Goal: Complete application form

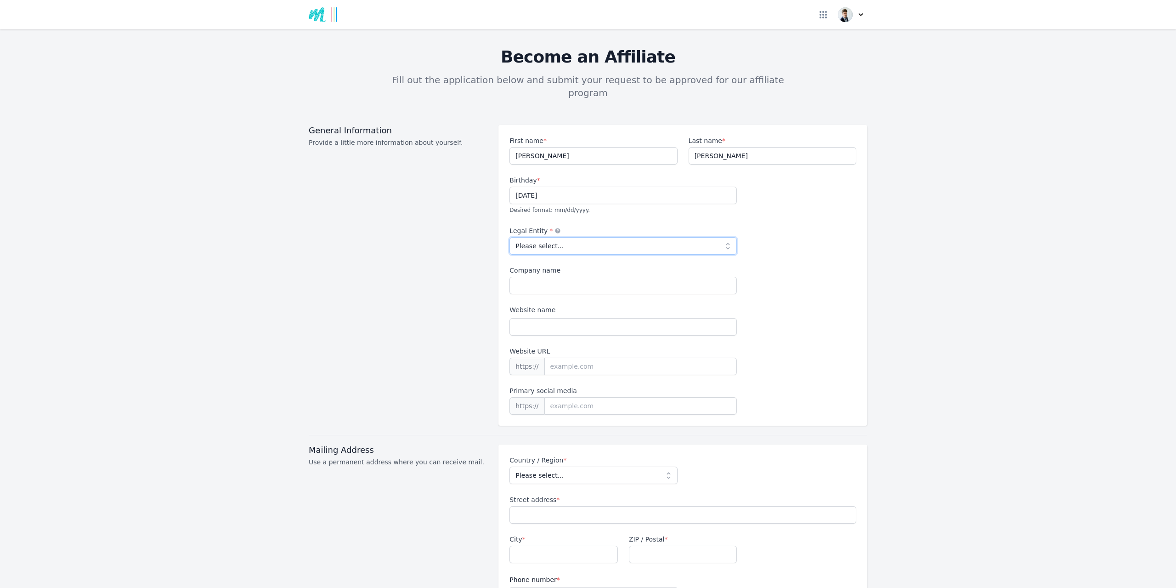
click at [591, 237] on select "Please select... Individual Partnership Corporation Sole Proprietorship Foreign…" at bounding box center [623, 245] width 227 height 17
select select "individual"
click at [510, 237] on select "Please select... Individual Partnership Corporation Sole Proprietorship Foreign…" at bounding box center [623, 245] width 227 height 17
click at [560, 277] on input "Company name" at bounding box center [623, 285] width 227 height 17
type input "RISEON AB"
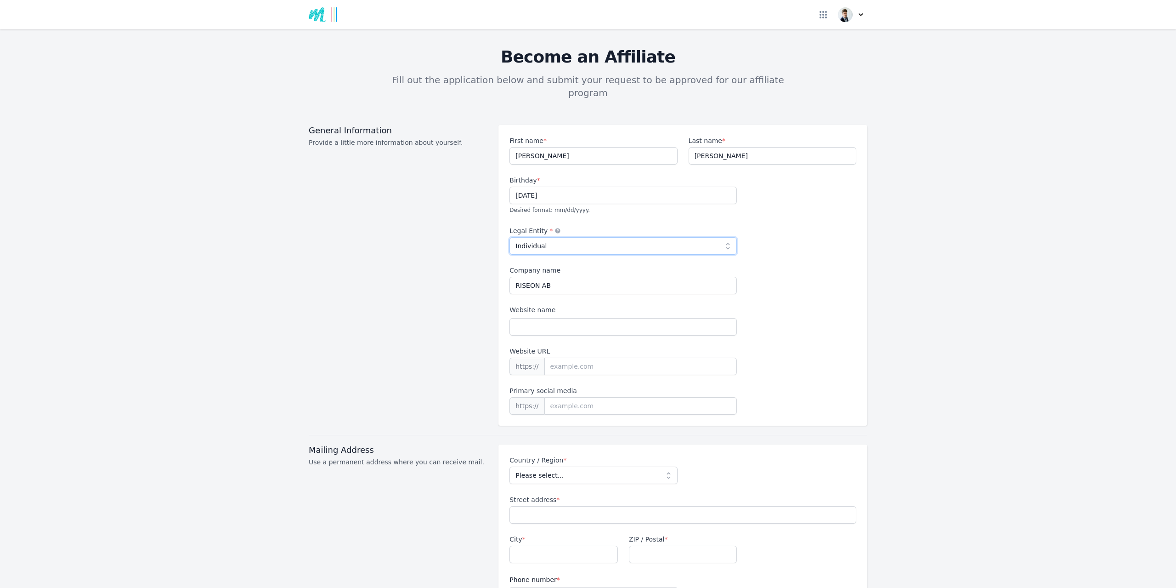
click at [551, 237] on select "Please select... Individual Partnership Corporation Sole Proprietorship Foreign…" at bounding box center [623, 245] width 227 height 17
click at [510, 237] on select "Please select... Individual Partnership Corporation Sole Proprietorship Foreign…" at bounding box center [623, 245] width 227 height 17
click at [566, 237] on select "Please select... Individual Partnership Corporation Sole Proprietorship Foreign…" at bounding box center [623, 245] width 227 height 17
select select "foreign"
click at [510, 237] on select "Please select... Individual Partnership Corporation Sole Proprietorship Foreign…" at bounding box center [623, 245] width 227 height 17
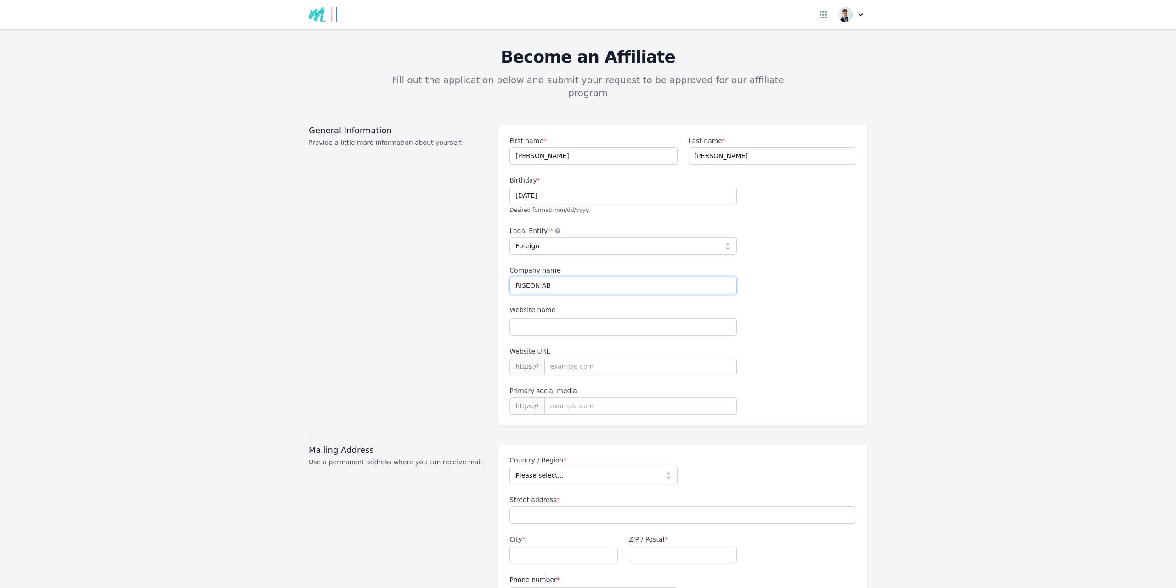
click at [577, 277] on input "RISEON AB" at bounding box center [623, 285] width 227 height 17
click at [556, 228] on icon at bounding box center [558, 230] width 5 height 5
click at [544, 237] on select "Please select... Individual Partnership Corporation Sole Proprietorship Foreign…" at bounding box center [623, 245] width 227 height 17
click at [490, 274] on div "General Information Provide a little more information about yourself. First nam…" at bounding box center [588, 275] width 559 height 301
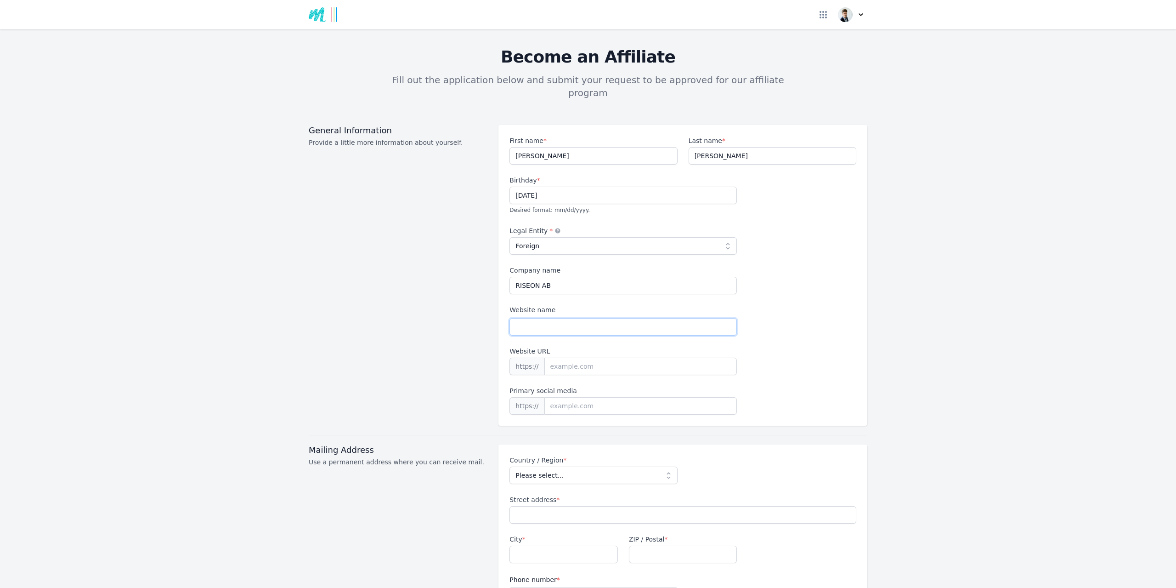
click at [562, 318] on input "Website name" at bounding box center [623, 326] width 227 height 17
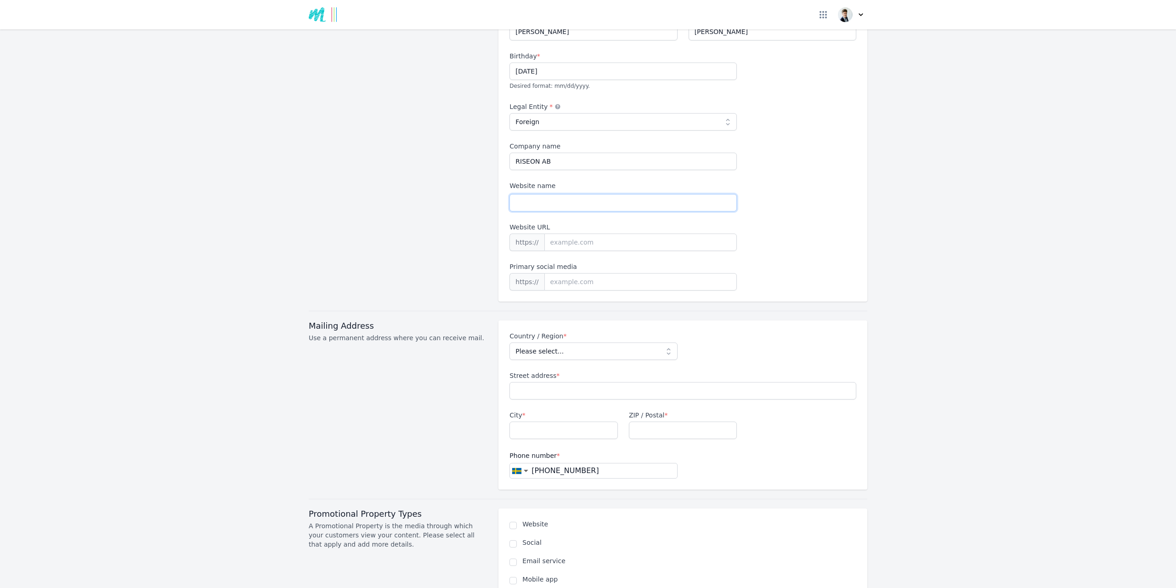
scroll to position [92, 0]
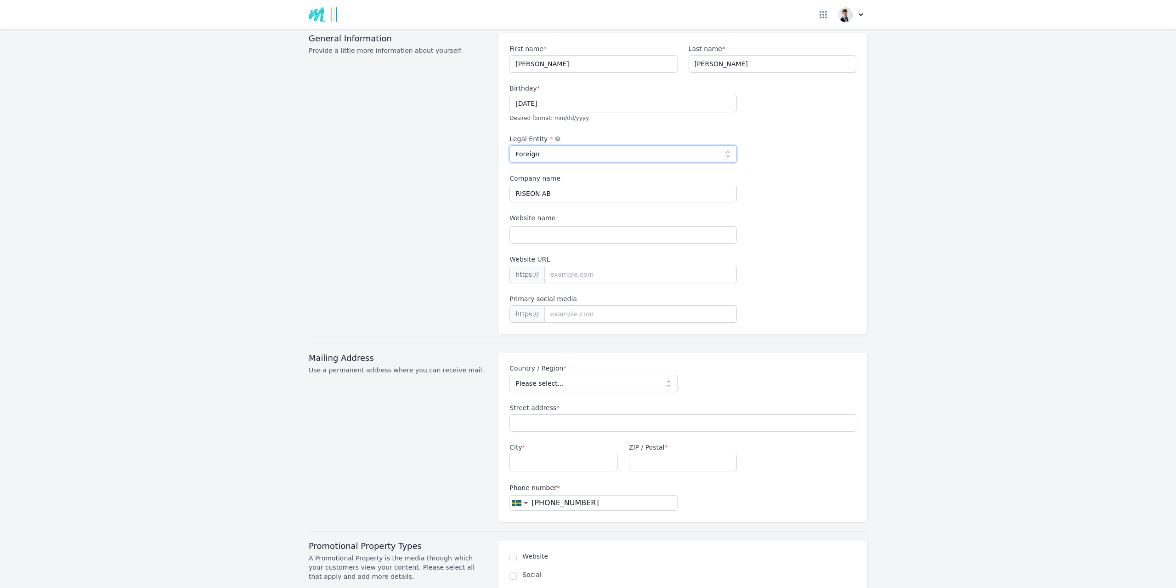
click at [556, 145] on select "Please select... Individual Partnership Corporation Sole Proprietorship Foreign…" at bounding box center [623, 153] width 227 height 17
click at [790, 206] on div "First name * [PERSON_NAME] Last name * [PERSON_NAME] Birthday * [DEMOGRAPHIC_DA…" at bounding box center [683, 183] width 347 height 278
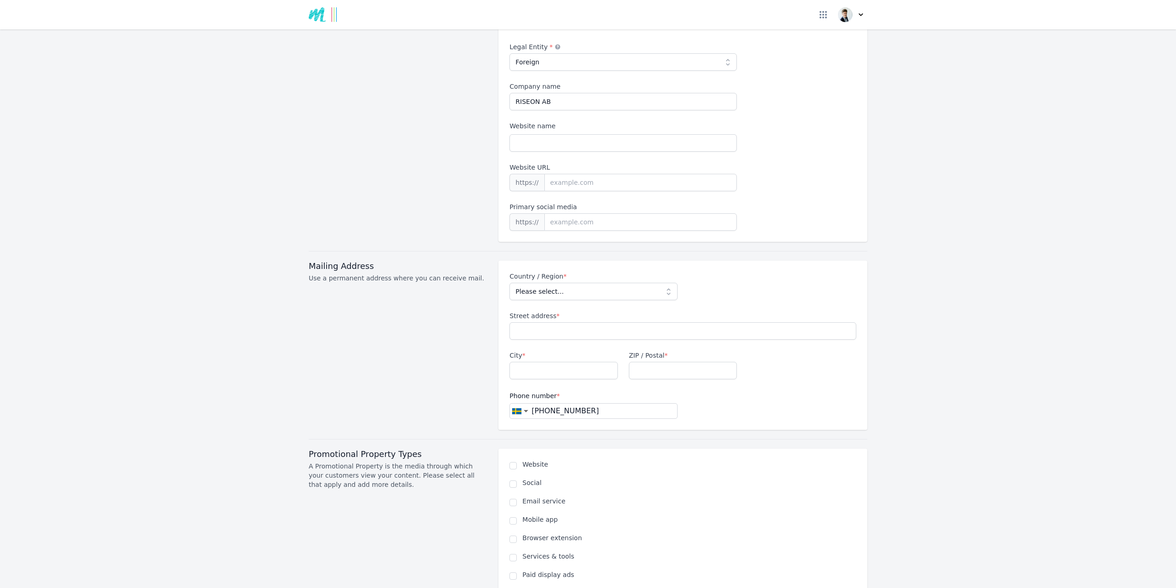
scroll to position [230, 0]
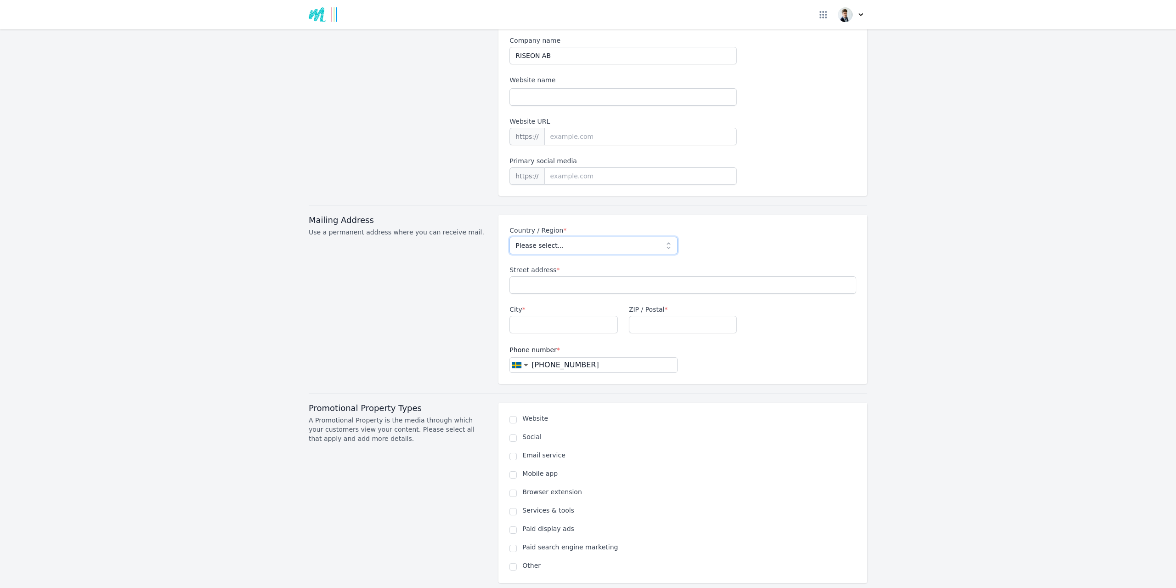
click at [589, 237] on select "Please select... [GEOGRAPHIC_DATA] [GEOGRAPHIC_DATA] [GEOGRAPHIC_DATA] [US_STAT…" at bounding box center [594, 245] width 168 height 17
select select "SE"
click at [510, 237] on select "Please select... [GEOGRAPHIC_DATA] [GEOGRAPHIC_DATA] [GEOGRAPHIC_DATA] [US_STAT…" at bounding box center [594, 245] width 168 height 17
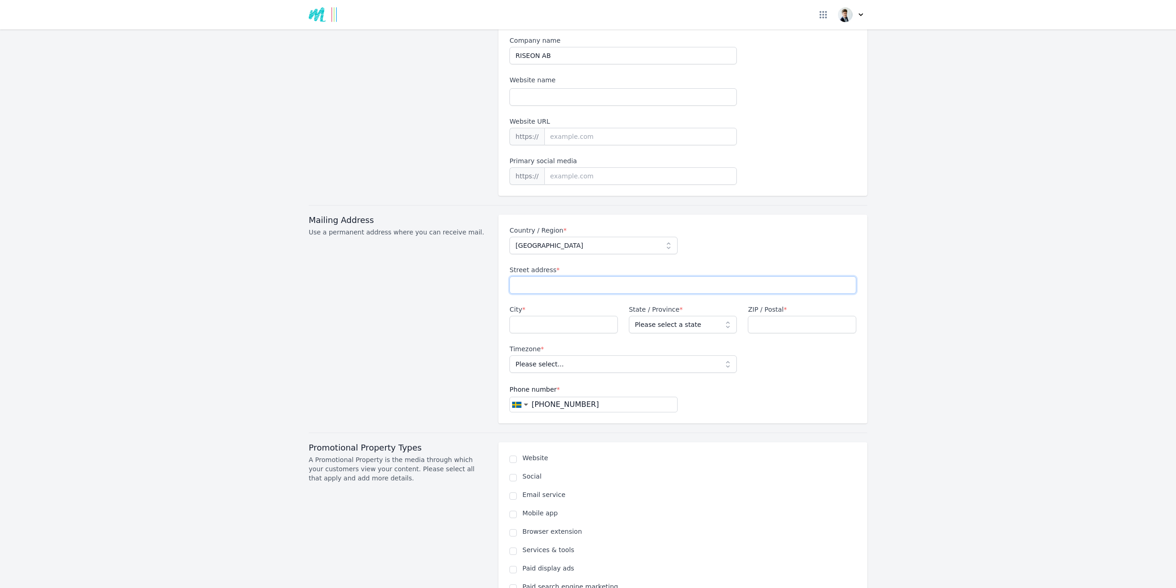
click at [546, 276] on input "Street address *" at bounding box center [683, 284] width 347 height 17
type input "Orrebol 310"
click at [533, 316] on input "City *" at bounding box center [564, 324] width 108 height 17
type input "Ånimskog"
click at [699, 316] on select "Please select a state [GEOGRAPHIC_DATA] [GEOGRAPHIC_DATA] [GEOGRAPHIC_DATA] [GE…" at bounding box center [683, 324] width 108 height 17
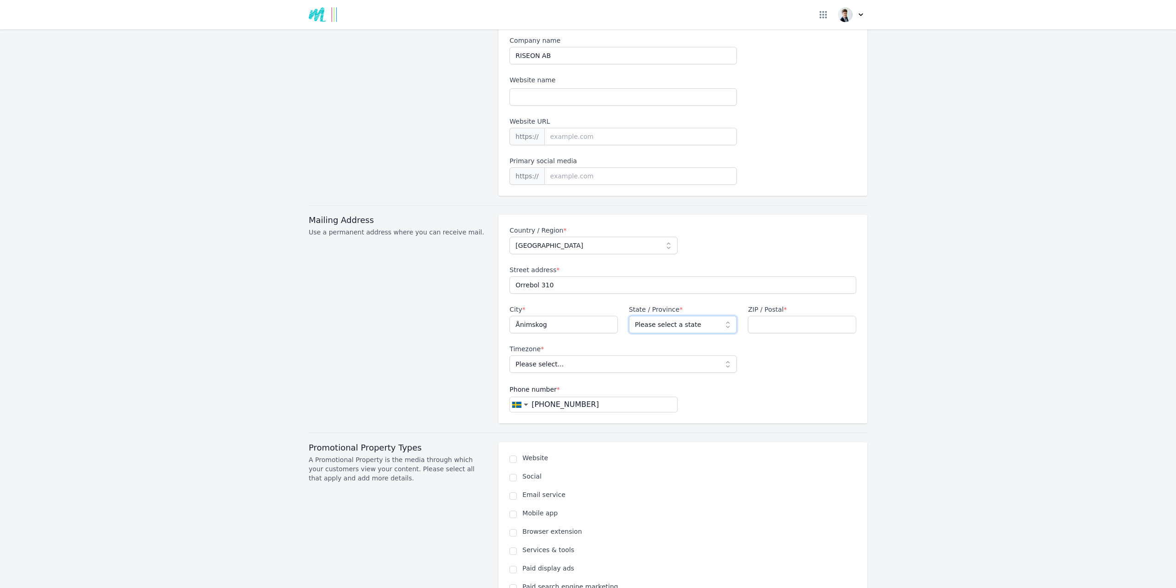
select select "O"
click at [629, 316] on select "Please select a state [GEOGRAPHIC_DATA] [GEOGRAPHIC_DATA] [GEOGRAPHIC_DATA] [GE…" at bounding box center [683, 324] width 108 height 17
click at [765, 316] on input "ZIP / Postal *" at bounding box center [802, 324] width 108 height 17
type input "66297"
click at [614, 355] on select "Please select... [GEOGRAPHIC_DATA]/[GEOGRAPHIC_DATA]" at bounding box center [623, 363] width 227 height 17
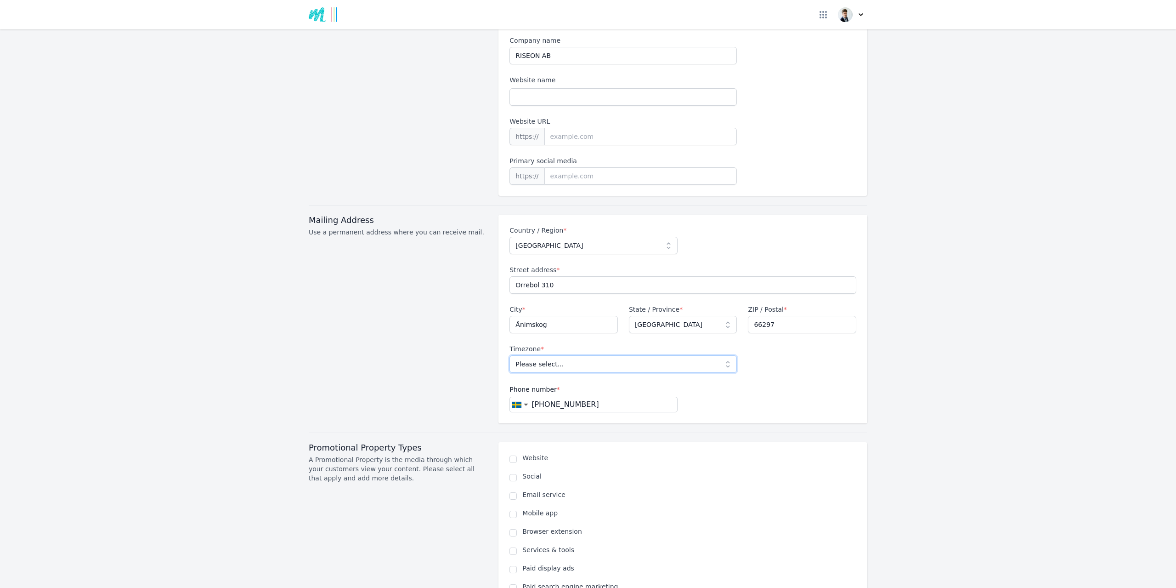
select select "Europe/[GEOGRAPHIC_DATA]"
click at [510, 355] on select "Please select... [GEOGRAPHIC_DATA]/[GEOGRAPHIC_DATA]" at bounding box center [623, 363] width 227 height 17
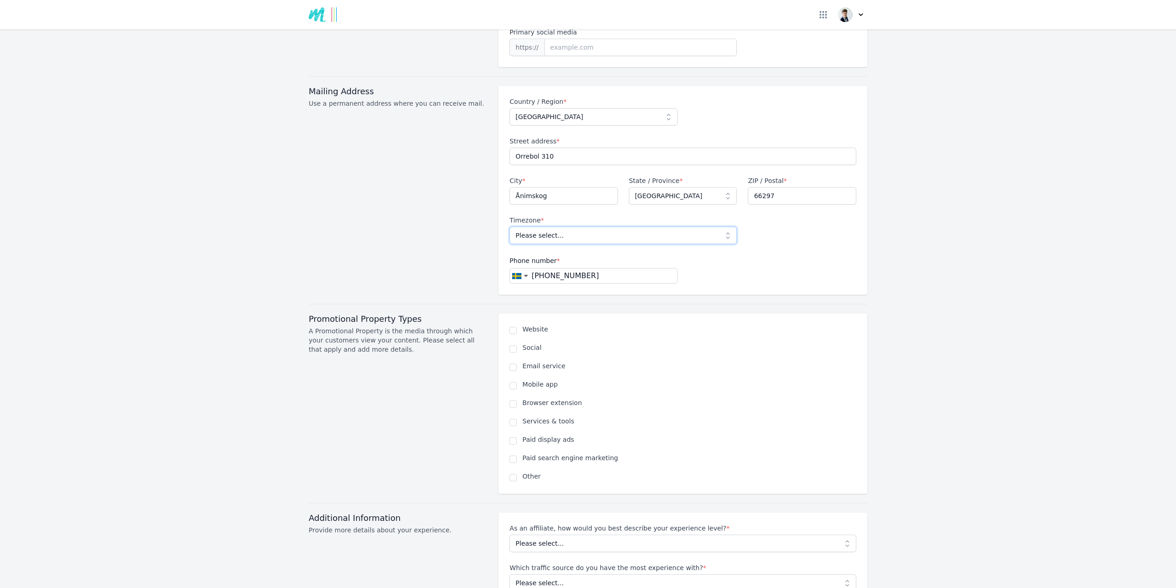
scroll to position [414, 0]
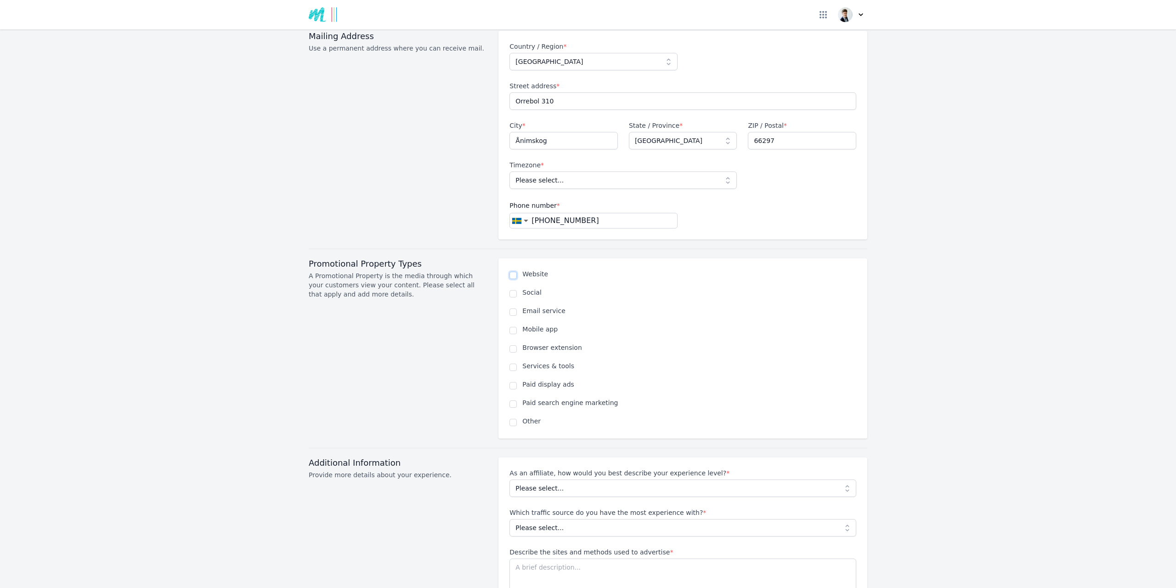
click at [512, 272] on input "checkbox" at bounding box center [513, 275] width 7 height 7
checkbox input "true"
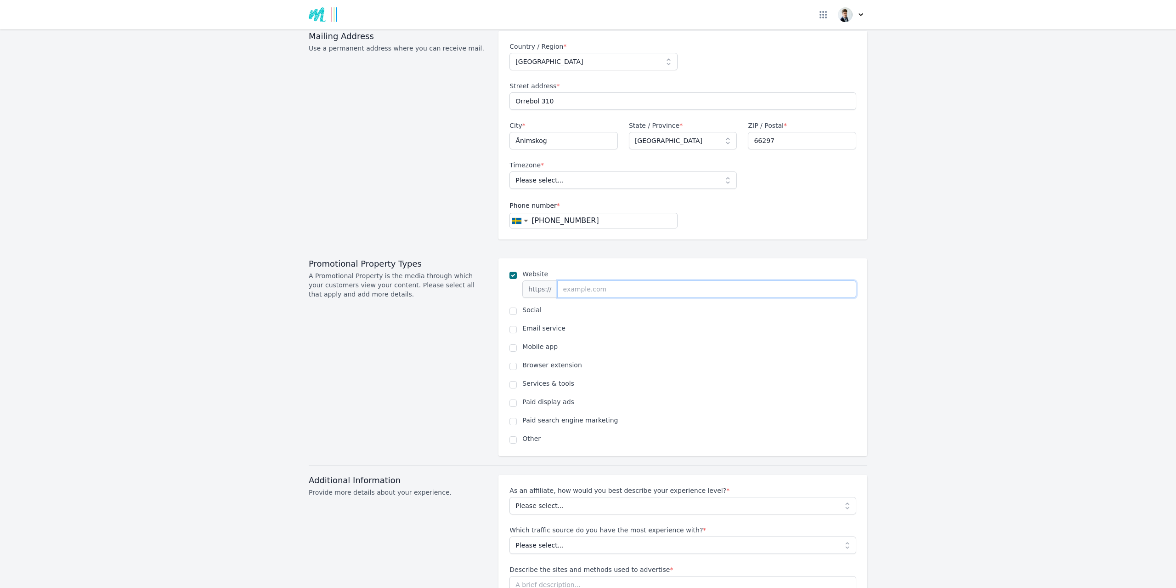
click at [596, 280] on input "url" at bounding box center [706, 288] width 299 height 17
paste input "[URL][DOMAIN_NAME]"
type input "[URL][DOMAIN_NAME]"
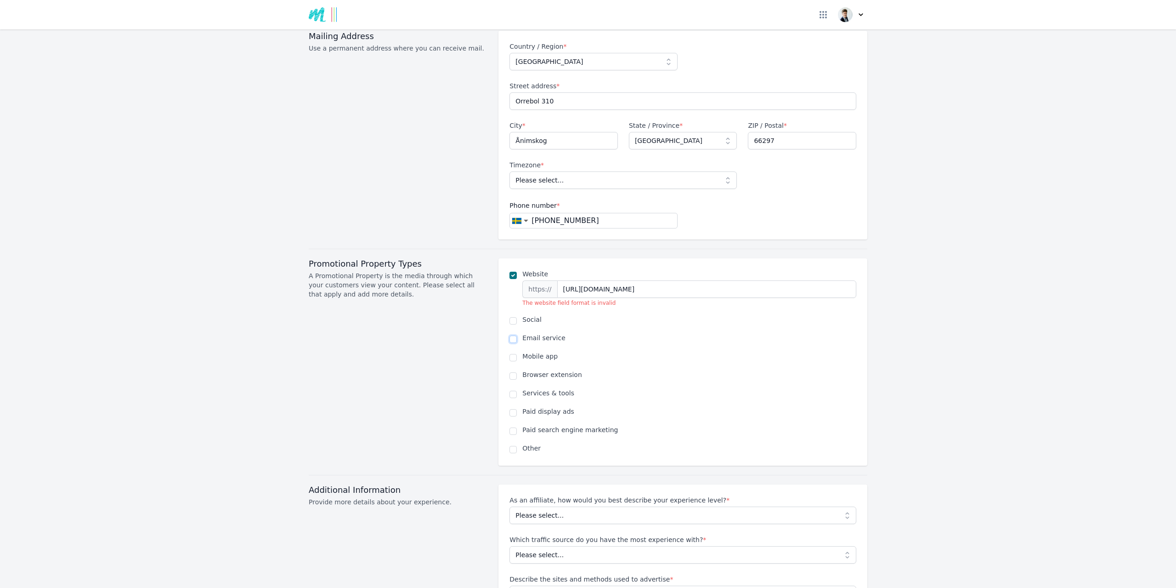
click at [511, 314] on div "Website https:// [URL][DOMAIN_NAME] The website field format is invalid Social …" at bounding box center [683, 361] width 347 height 185
click at [511, 335] on input "checkbox" at bounding box center [513, 338] width 7 height 7
checkbox input "true"
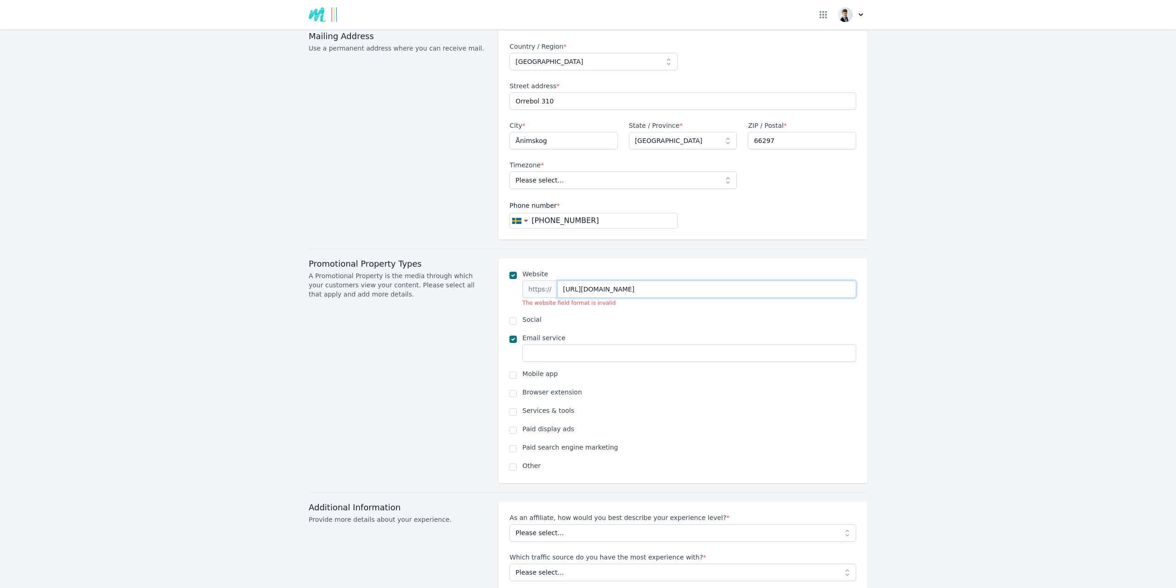
drag, startPoint x: 578, startPoint y: 272, endPoint x: 544, endPoint y: 275, distance: 34.2
click at [544, 280] on div "https:// [URL][DOMAIN_NAME]" at bounding box center [689, 288] width 334 height 17
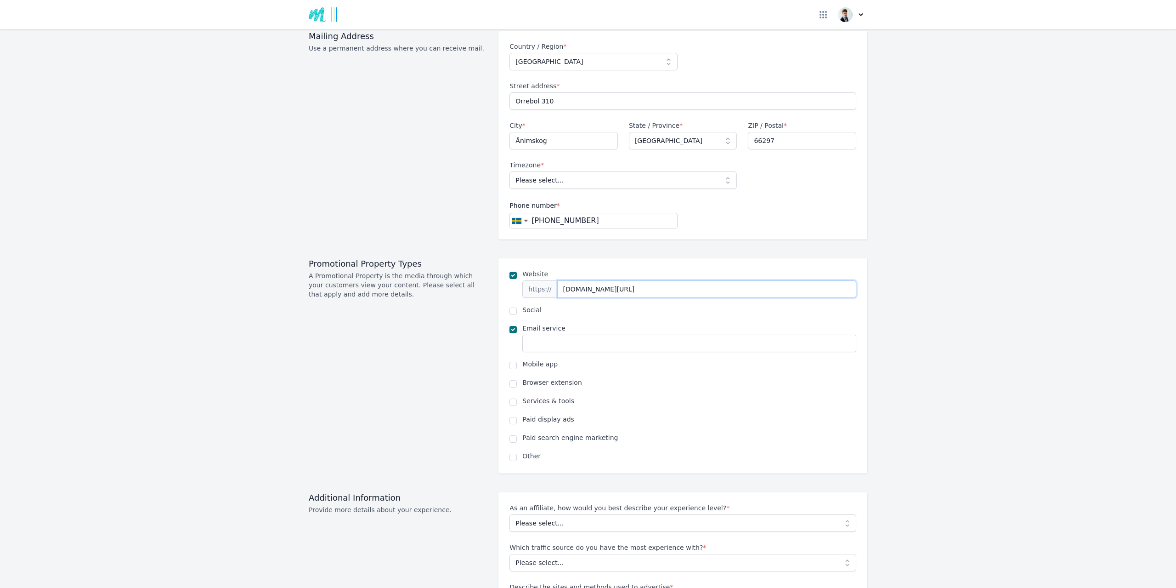
type input "[DOMAIN_NAME][URL]"
click at [536, 335] on input "text" at bounding box center [689, 343] width 334 height 17
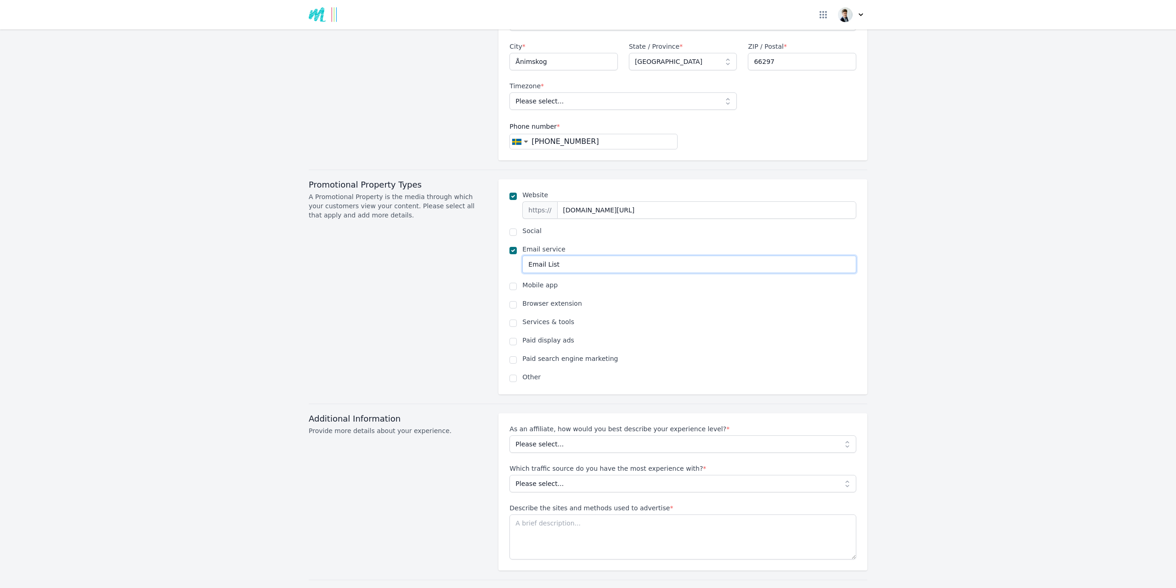
scroll to position [505, 0]
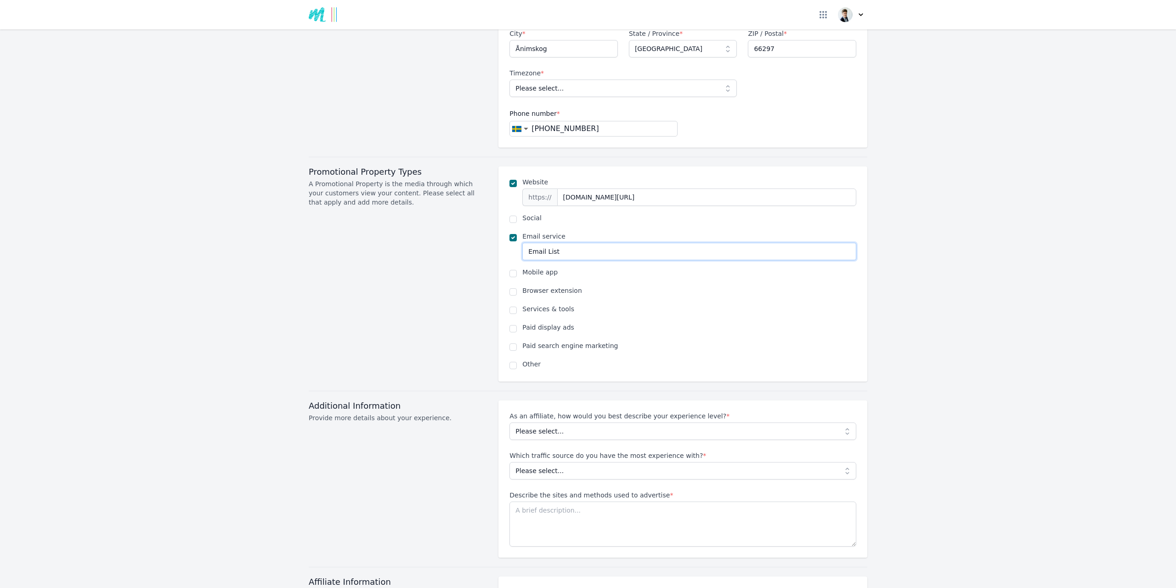
type input "Email List"
click at [511, 325] on input "checkbox" at bounding box center [513, 328] width 7 height 7
checkbox input "true"
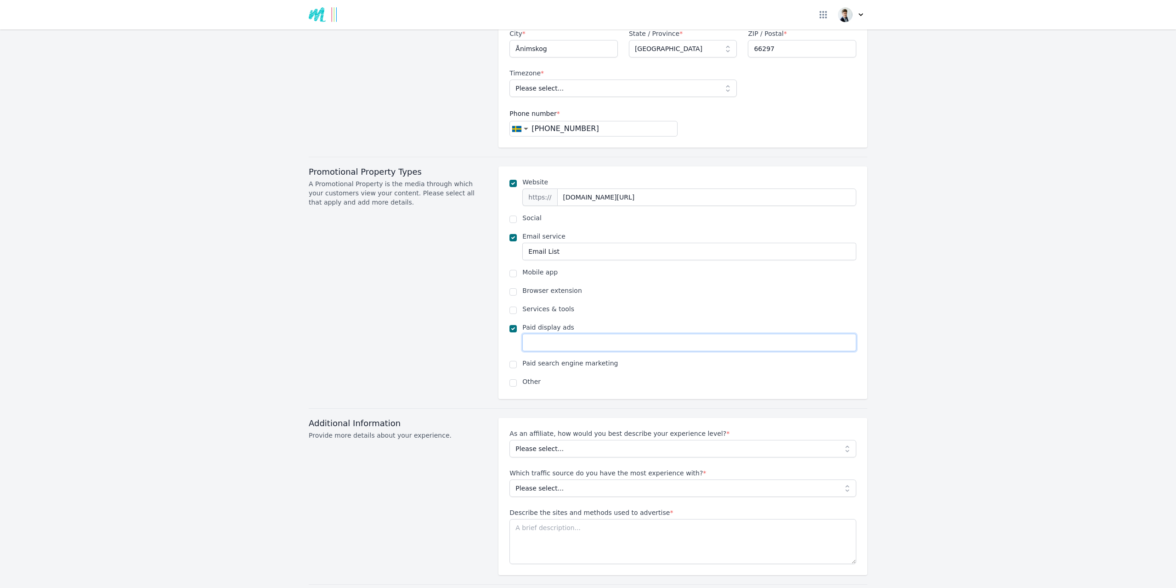
click at [539, 334] on input "text" at bounding box center [689, 342] width 334 height 17
type input "f"
type input "linked in / facebook / instagram"
click at [510, 379] on input "checkbox" at bounding box center [513, 382] width 7 height 7
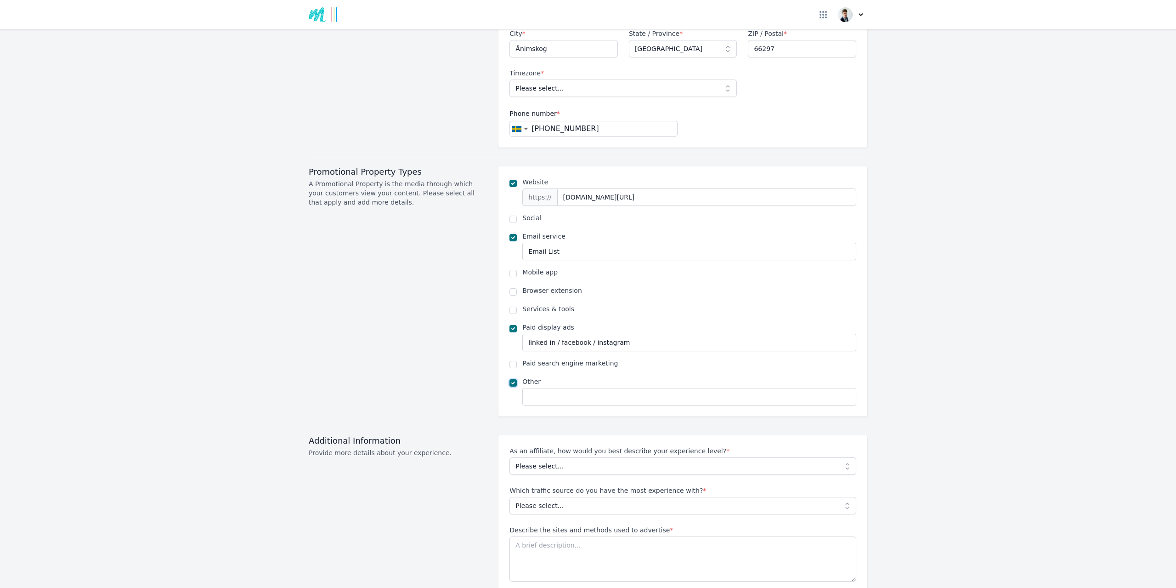
click at [510, 379] on input "checkbox" at bounding box center [513, 382] width 7 height 7
checkbox input "false"
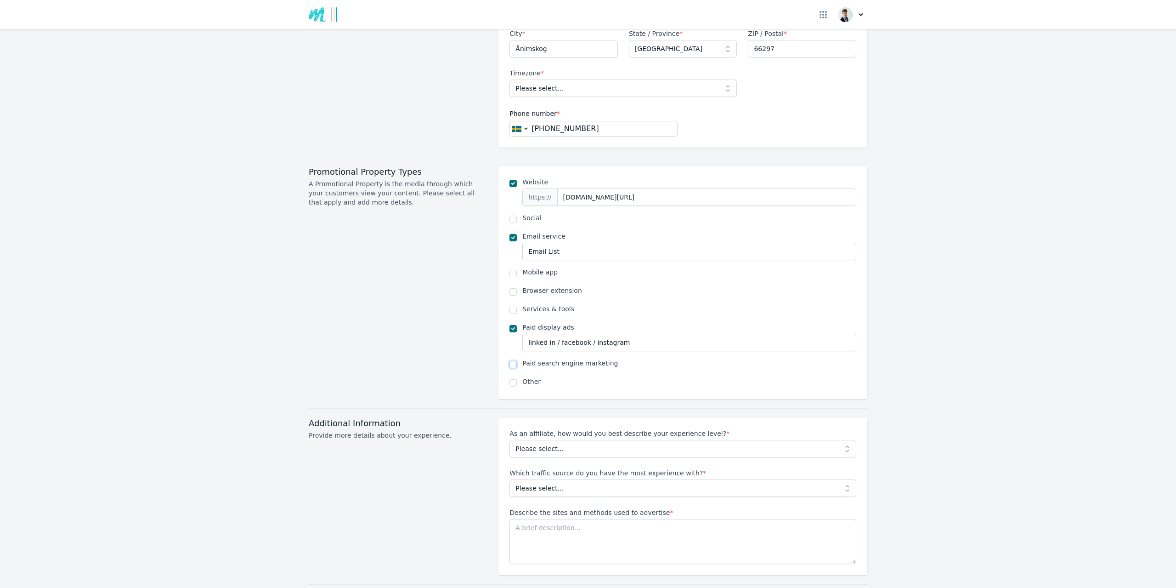
click at [510, 361] on input "checkbox" at bounding box center [513, 364] width 7 height 7
checkbox input "true"
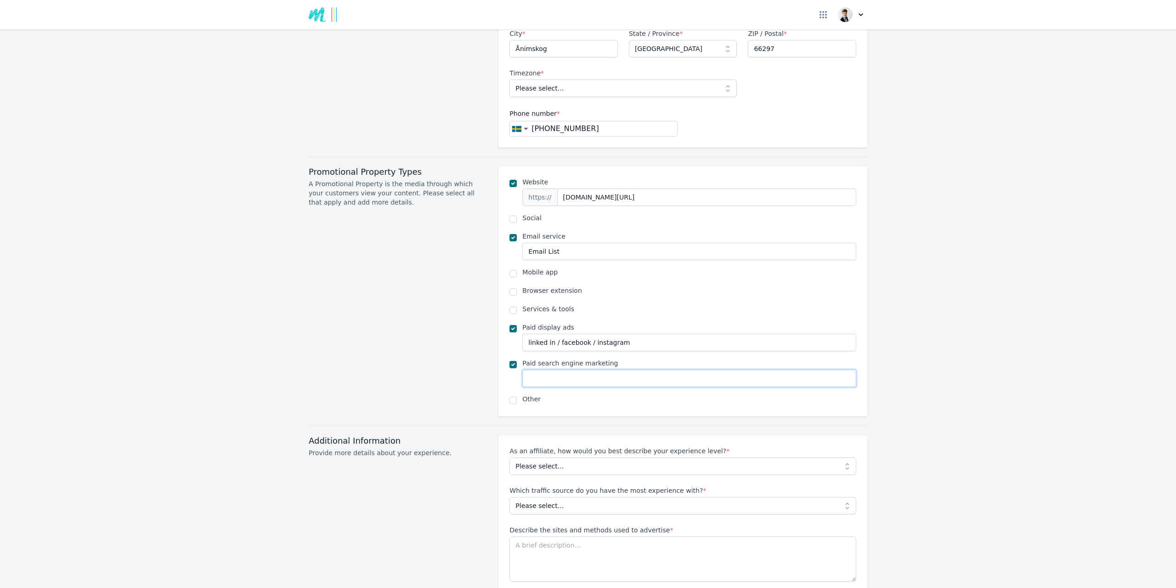
click at [551, 369] on input "text" at bounding box center [689, 377] width 334 height 17
type input "google Ads"
click at [512, 270] on input "checkbox" at bounding box center [513, 273] width 7 height 7
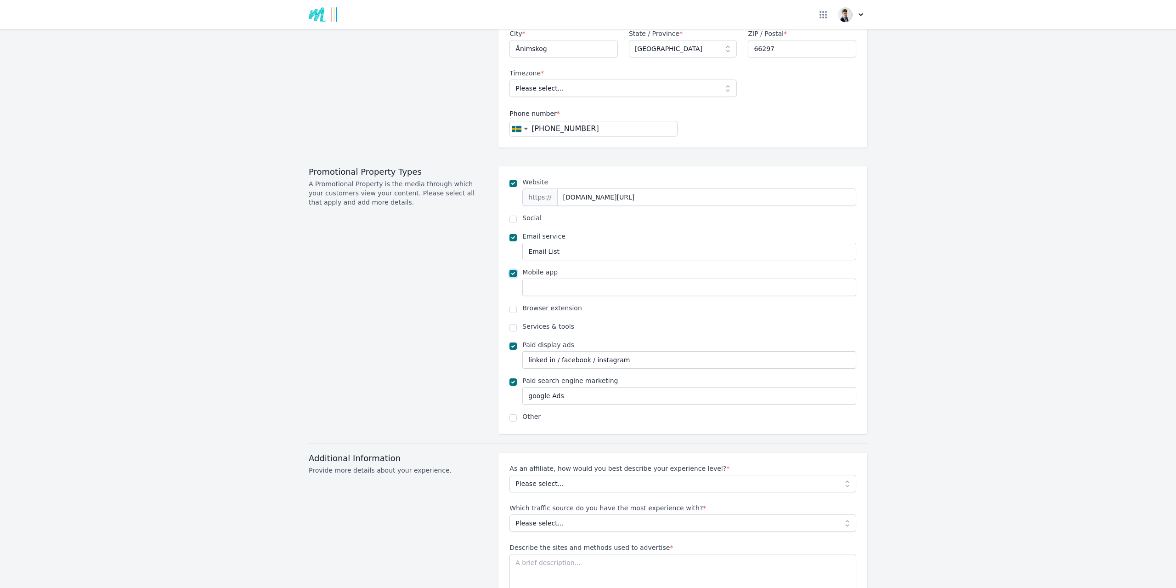
click at [512, 270] on input "checkbox" at bounding box center [513, 273] width 7 height 7
checkbox input "false"
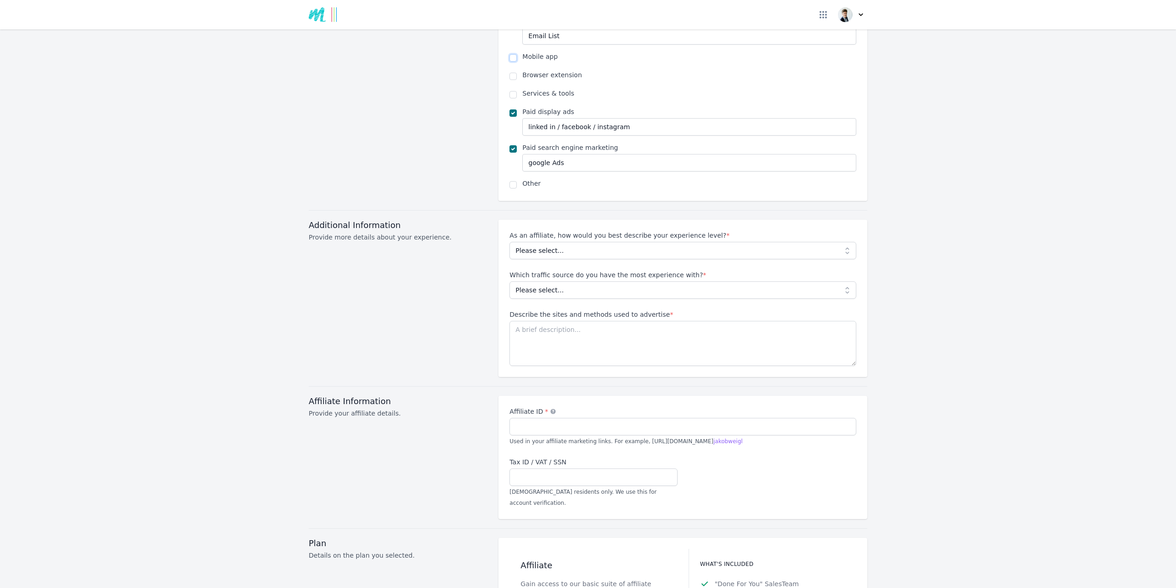
scroll to position [735, 0]
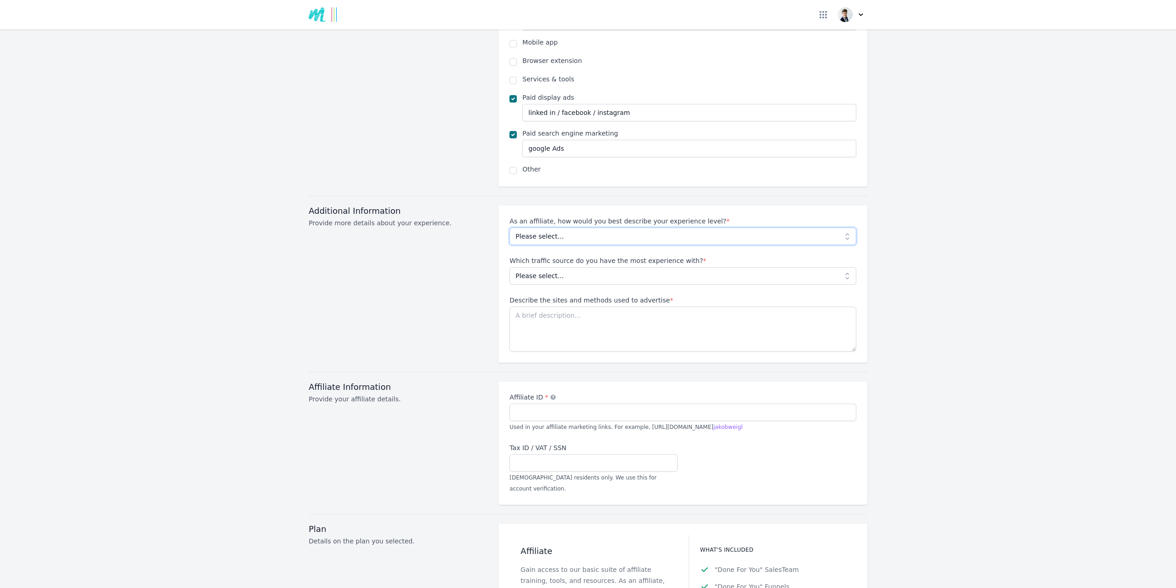
click at [548, 227] on select "Please select... Beginner Intermediate Expert" at bounding box center [683, 235] width 347 height 17
select select "Beginner"
click at [510, 227] on select "Please select... Beginner Intermediate Expert" at bounding box center [683, 235] width 347 height 17
click at [539, 267] on select "Please select... No experience Social media Pay per click Media buying Organic …" at bounding box center [683, 275] width 347 height 17
select select "Email"
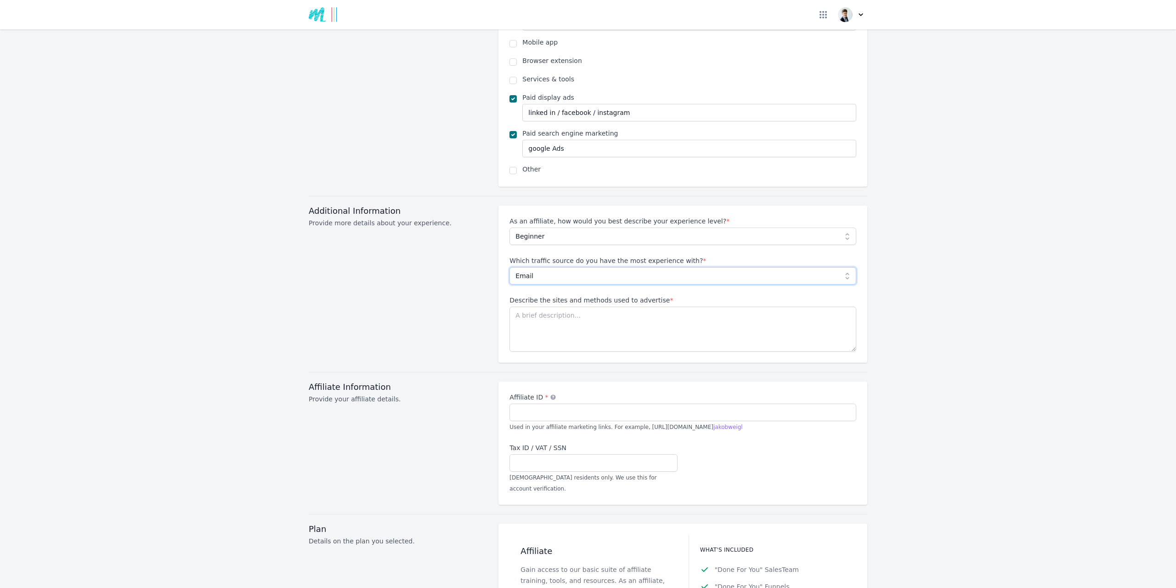
click at [510, 267] on select "Please select... No experience Social media Pay per click Media buying Organic …" at bounding box center [683, 275] width 347 height 17
click at [545, 306] on textarea "Describe the sites and methods used to advertise *" at bounding box center [683, 328] width 347 height 45
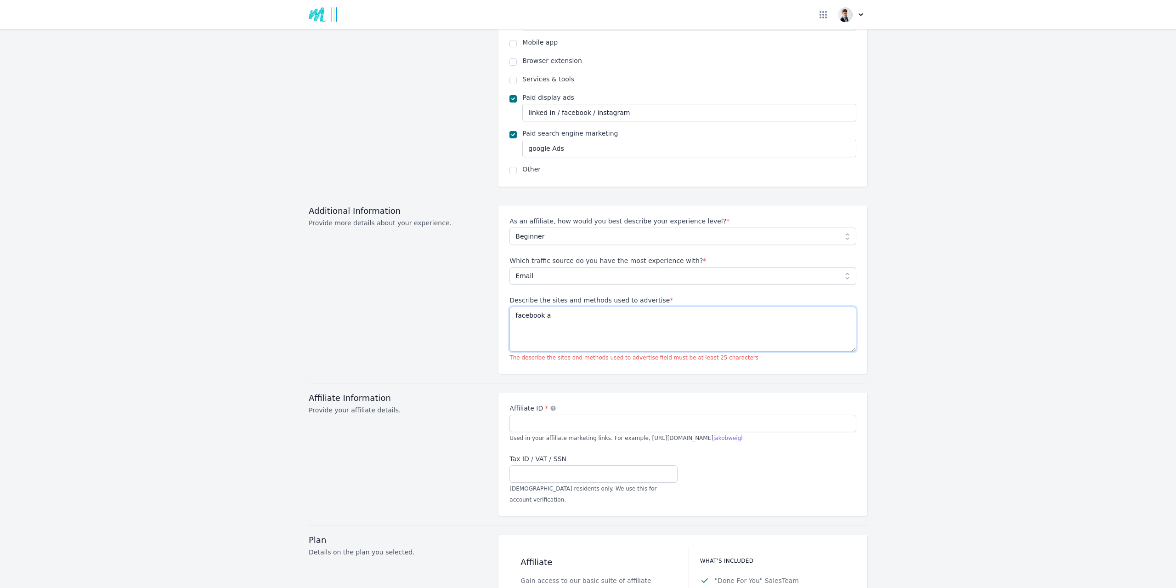
click at [511, 306] on textarea "facebook a" at bounding box center [683, 328] width 347 height 45
click at [578, 306] on textarea "i will go for facebook a" at bounding box center [683, 328] width 347 height 45
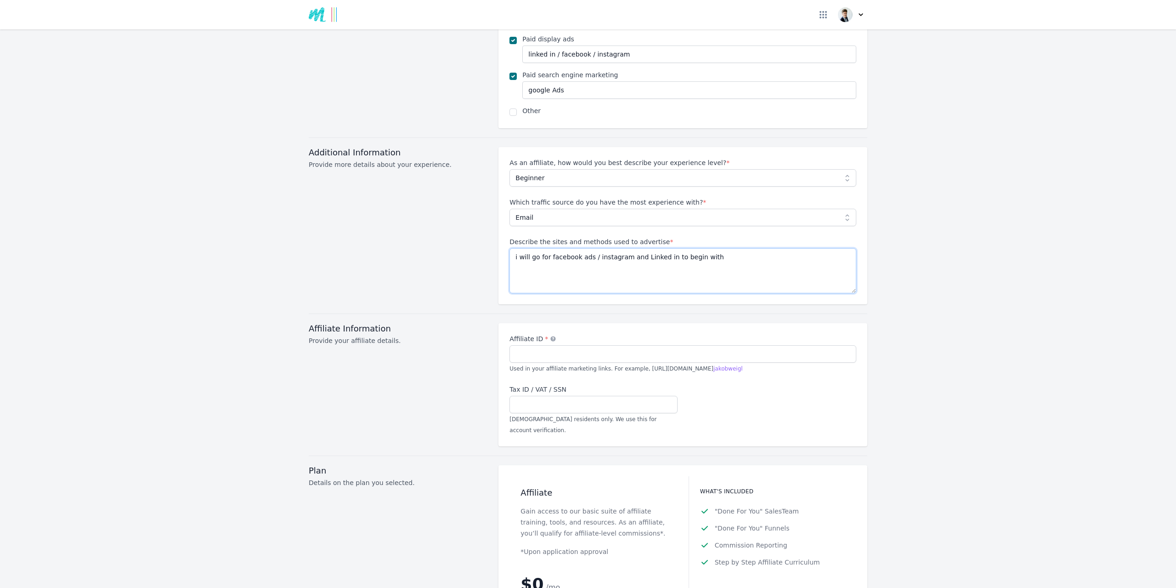
scroll to position [827, 0]
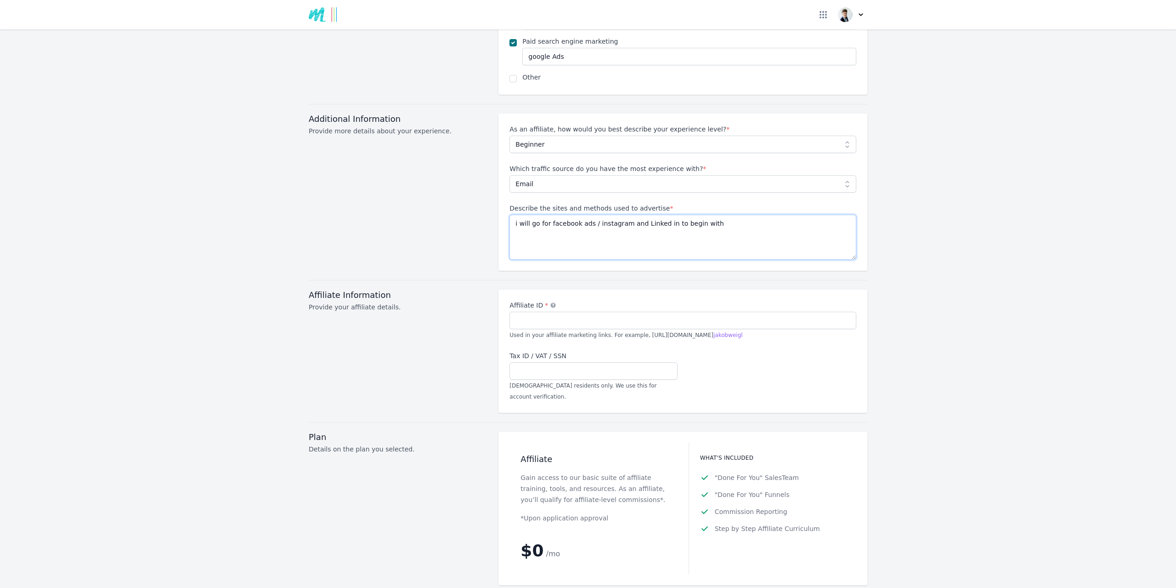
type textarea "i will go for facebook ads / instagram and Linked in to begin with"
click at [554, 312] on input "Affiliate ID *" at bounding box center [683, 320] width 347 height 17
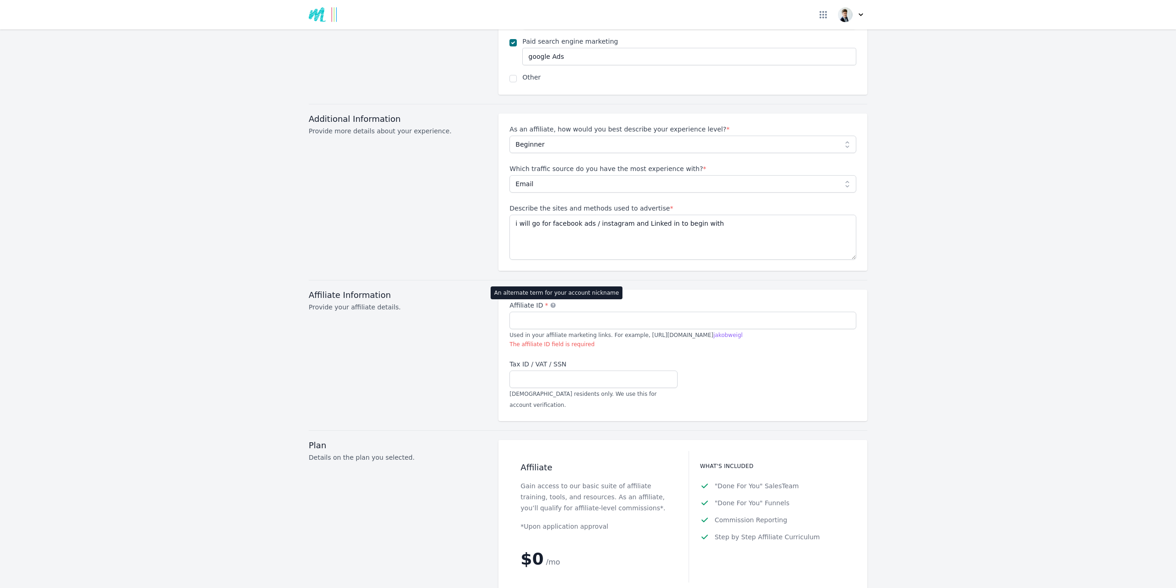
click at [551, 302] on icon at bounding box center [553, 304] width 5 height 5
click at [546, 312] on input "Affiliate ID * An alternate term for your account nickname" at bounding box center [683, 320] width 347 height 17
drag, startPoint x: 630, startPoint y: 315, endPoint x: 757, endPoint y: 319, distance: 126.4
click at [757, 319] on div "Affiliate ID * An alternate term for your account nickname Used in your affilia…" at bounding box center [683, 325] width 347 height 48
copy span "[URL][DOMAIN_NAME] jakobweigl"
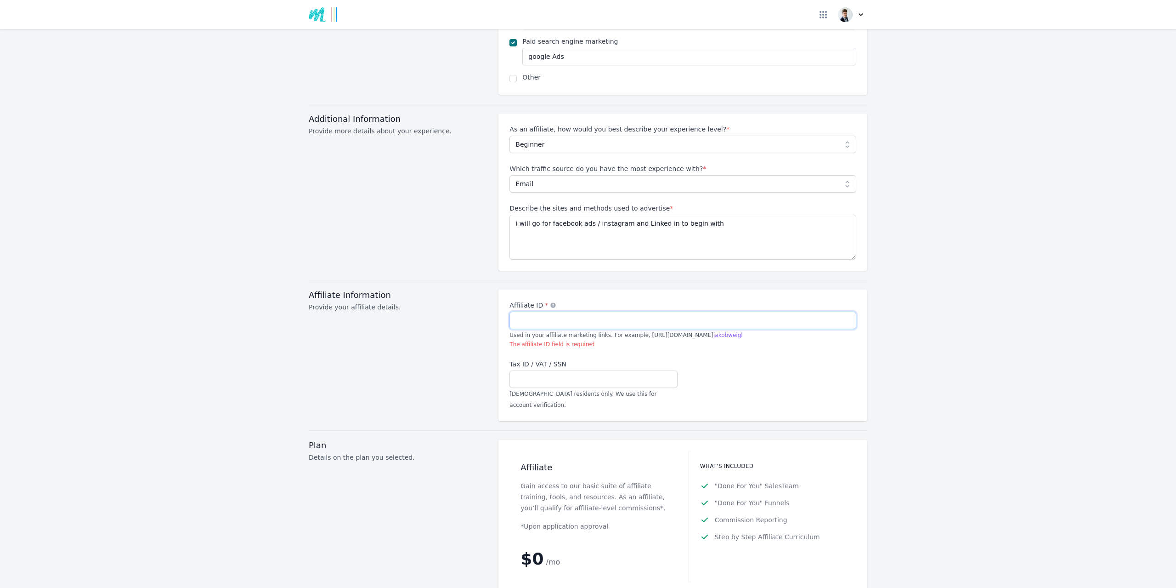
click at [540, 312] on input "Affiliate ID * An alternate term for your account nickname" at bounding box center [683, 320] width 347 height 17
paste input "[URL][DOMAIN_NAME]"
click at [574, 312] on input "[URL][DOMAIN_NAME]" at bounding box center [683, 320] width 347 height 17
type input "[URL]=jakobweigl"
click at [649, 340] on p "The affiliate ID field may only contain alpha-numeric characters" at bounding box center [683, 344] width 347 height 8
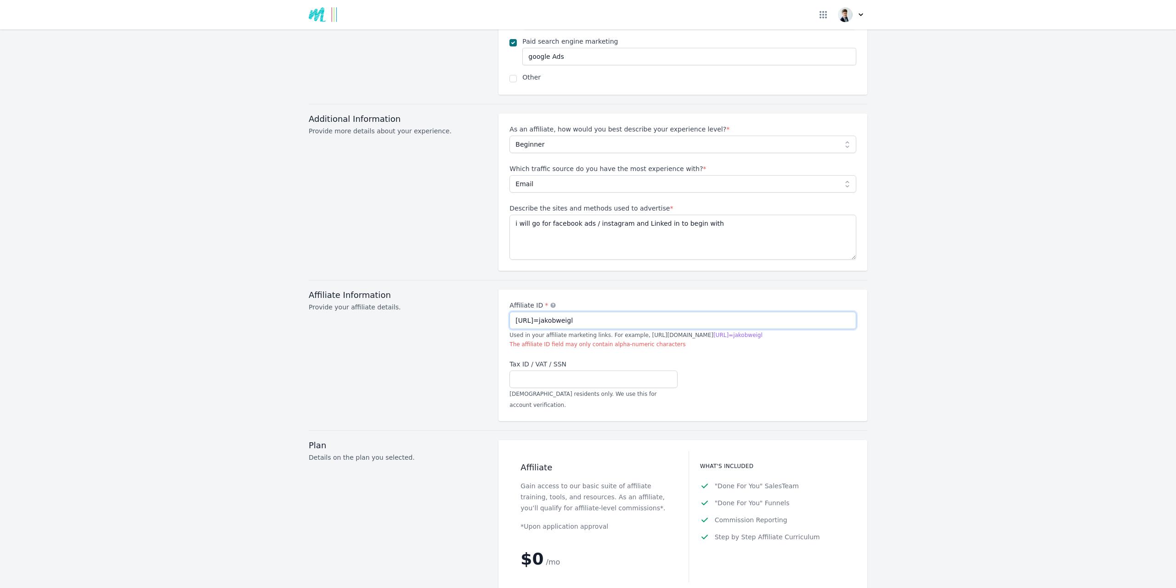
drag, startPoint x: 633, startPoint y: 302, endPoint x: 474, endPoint y: 297, distance: 159.5
click at [474, 297] on div "Affiliate Information Provide your affiliate details. Affiliate ID * An alterna…" at bounding box center [588, 354] width 559 height 131
drag, startPoint x: 631, startPoint y: 316, endPoint x: 723, endPoint y: 315, distance: 92.4
click at [723, 332] on span "Used in your affiliate marketing links. For example, [URL][DOMAIN_NAME] jakobwe…" at bounding box center [626, 335] width 233 height 6
copy span "[URL][DOMAIN_NAME] jakobweig"
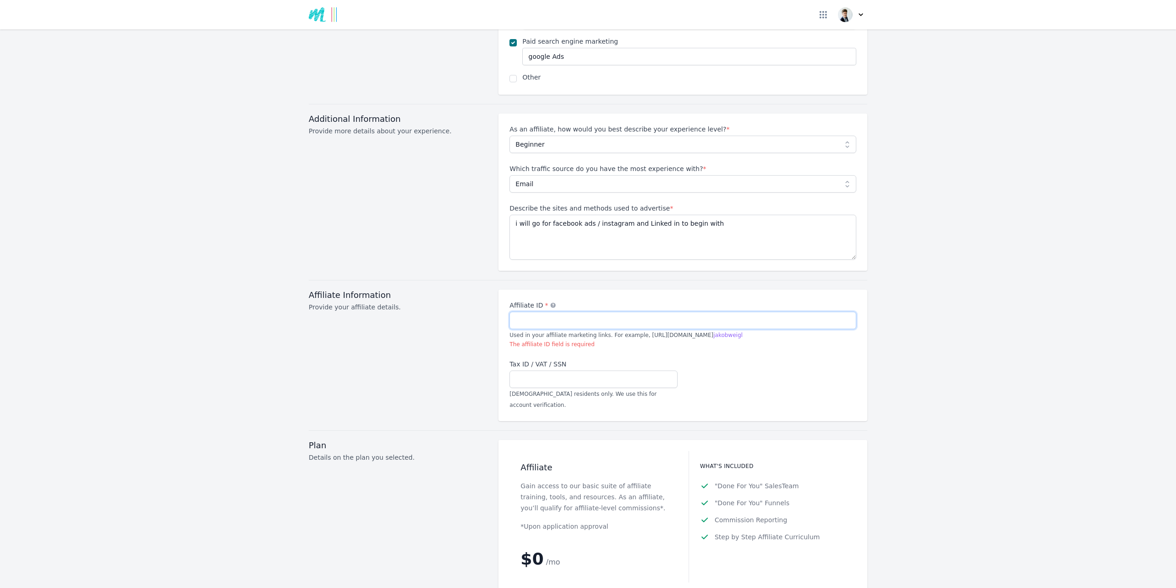
click at [539, 312] on input "Affiliate ID * An alternate term for your account nickname" at bounding box center [683, 320] width 347 height 17
paste input "[URL][DOMAIN_NAME]"
drag, startPoint x: 532, startPoint y: 300, endPoint x: 555, endPoint y: 302, distance: 23.0
click at [555, 312] on input "[URL][DOMAIN_NAME]" at bounding box center [683, 320] width 347 height 17
click at [635, 312] on input "[URL][DOMAIN_NAME]" at bounding box center [683, 320] width 347 height 17
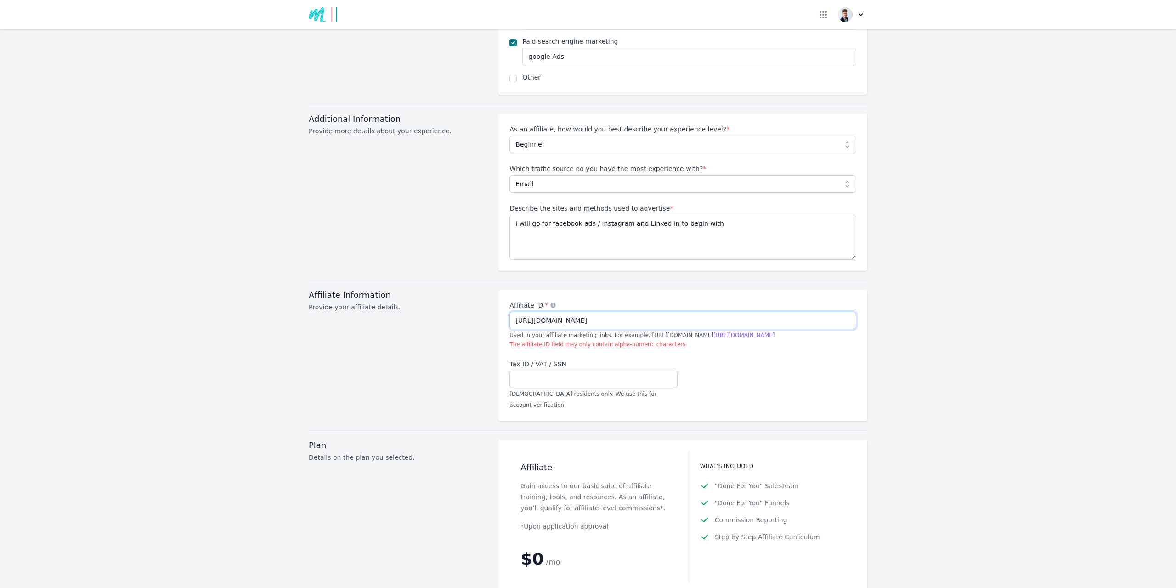
click at [587, 312] on input "[URL][DOMAIN_NAME]" at bounding box center [683, 320] width 347 height 17
click at [604, 312] on input "[URL][DOMAIN_NAME]" at bounding box center [683, 320] width 347 height 17
drag, startPoint x: 650, startPoint y: 301, endPoint x: 508, endPoint y: 298, distance: 141.6
click at [510, 312] on input "[URL][DOMAIN_NAME]" at bounding box center [683, 320] width 347 height 17
type input "[URL][DOMAIN_NAME]"
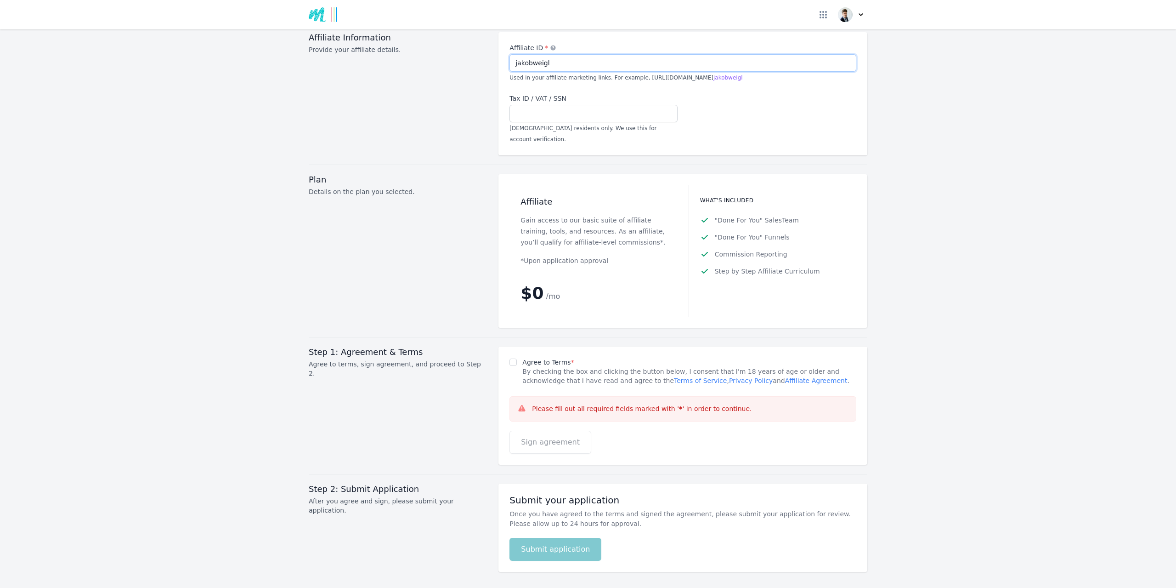
scroll to position [1084, 0]
type input "jakobweigl"
click at [510, 358] on input "Agree to Terms *" at bounding box center [513, 361] width 7 height 7
checkbox input "true"
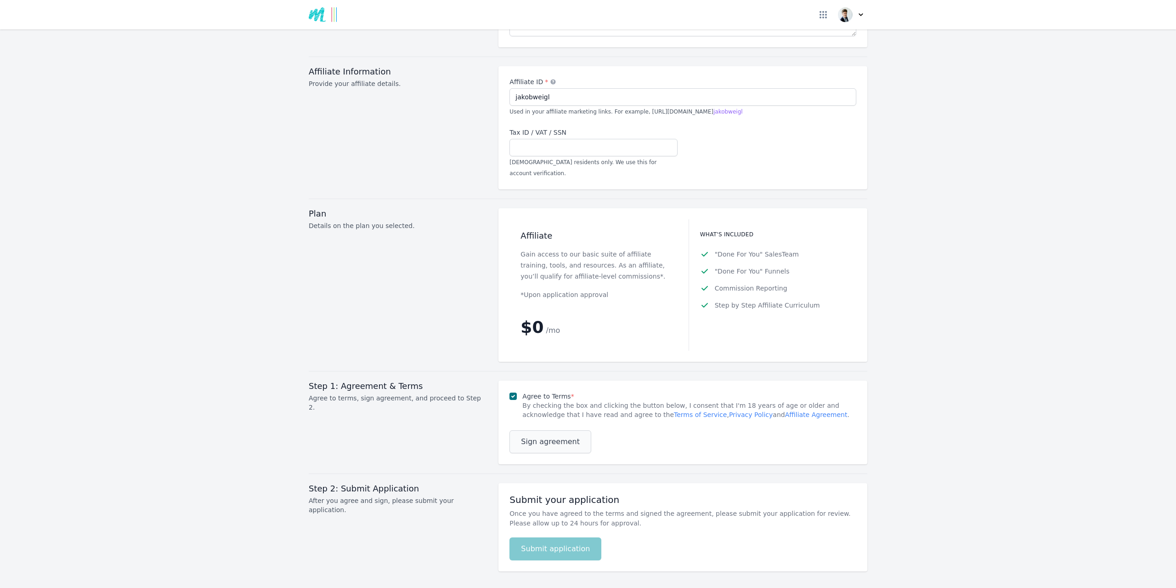
click at [543, 436] on span "Sign agreement" at bounding box center [550, 441] width 59 height 11
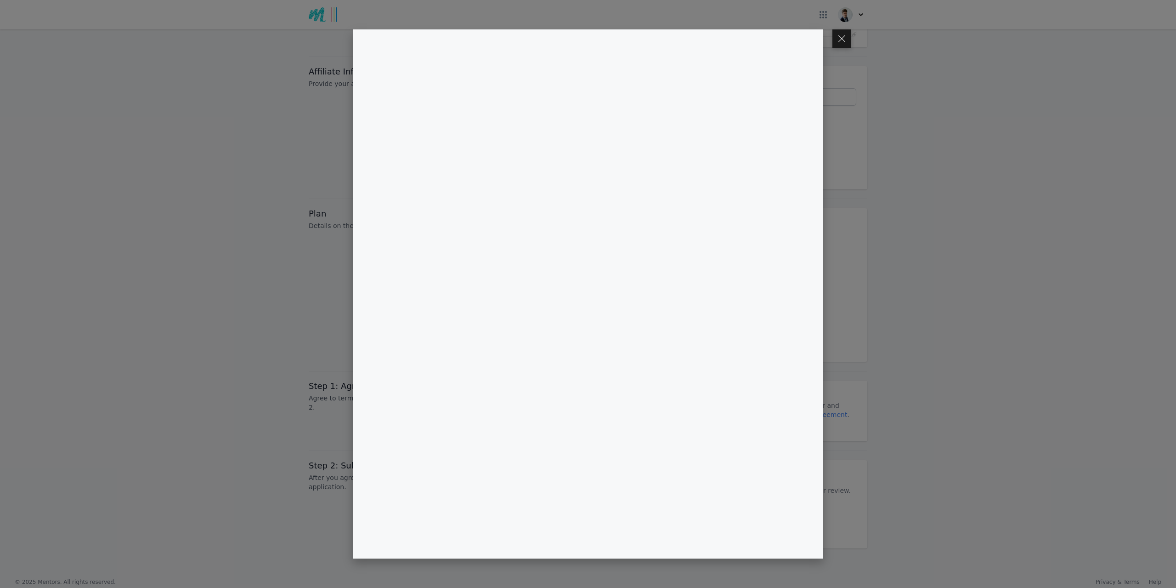
scroll to position [1027, 0]
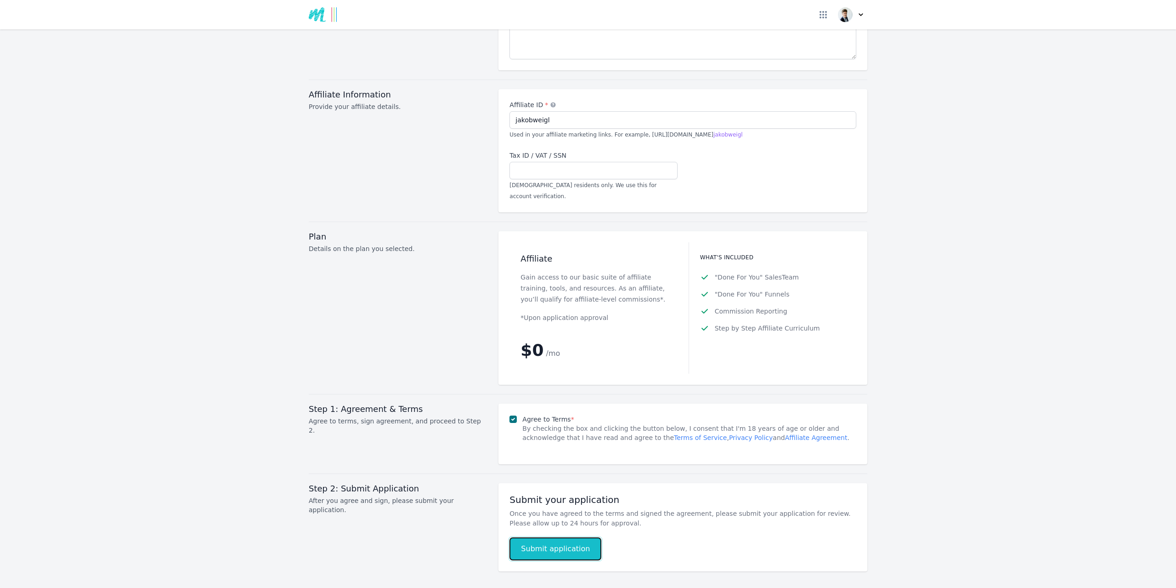
click at [544, 537] on button "Submit application" at bounding box center [556, 548] width 92 height 23
